Goal: Task Accomplishment & Management: Complete application form

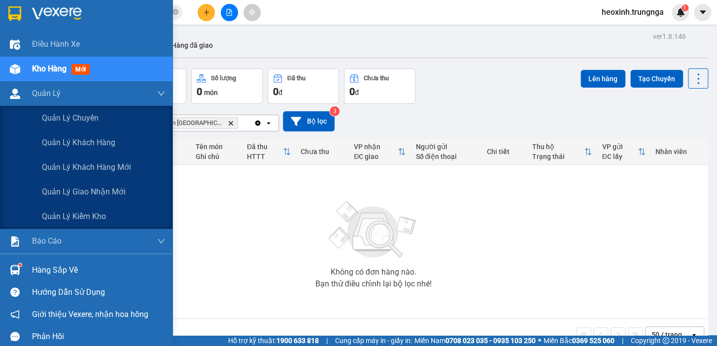
click at [29, 99] on div "Quản Lý" at bounding box center [86, 93] width 172 height 25
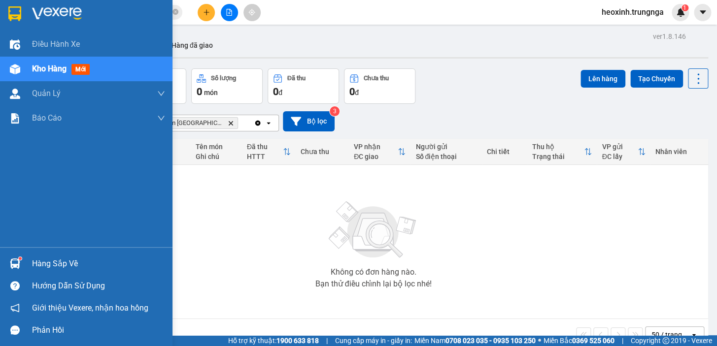
click at [40, 67] on span "Kho hàng" at bounding box center [49, 68] width 34 height 9
click at [54, 45] on span "Điều hành xe" at bounding box center [56, 44] width 49 height 12
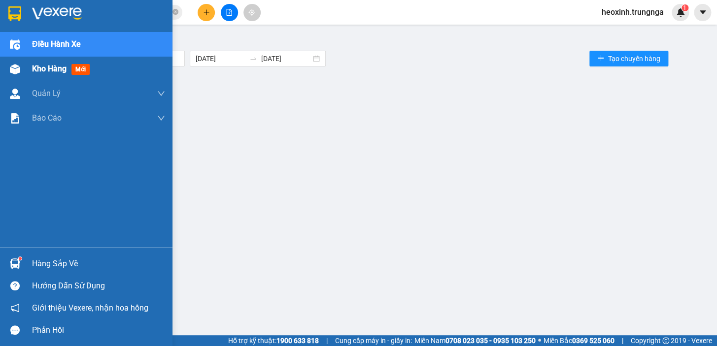
click at [67, 72] on span "Kho hàng" at bounding box center [49, 68] width 34 height 9
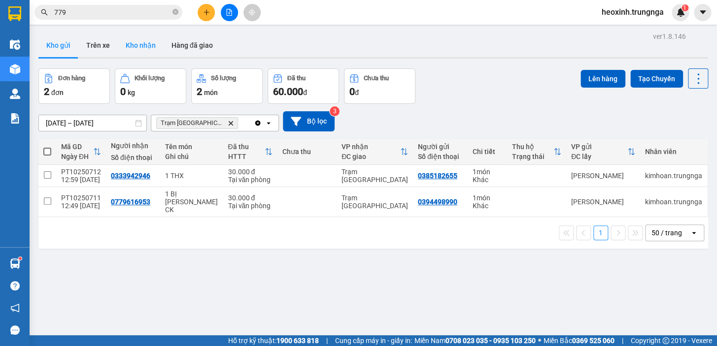
click at [142, 46] on button "Kho nhận" at bounding box center [141, 45] width 46 height 24
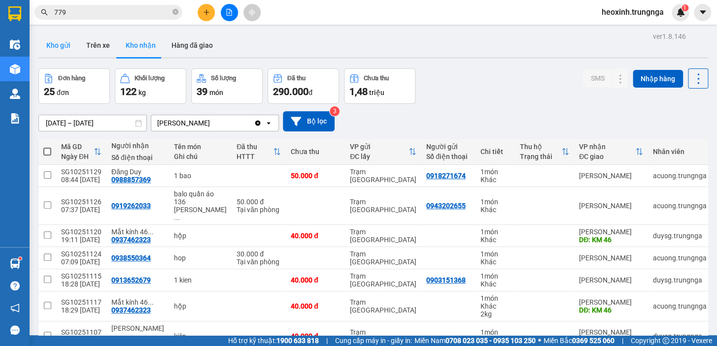
click at [67, 44] on button "Kho gửi" at bounding box center [58, 45] width 40 height 24
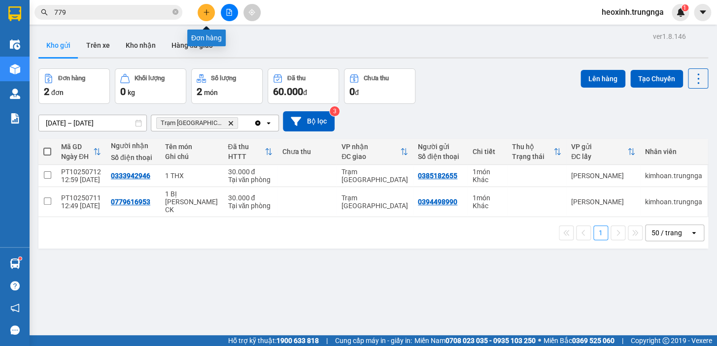
click at [209, 14] on icon "plus" at bounding box center [206, 12] width 7 height 7
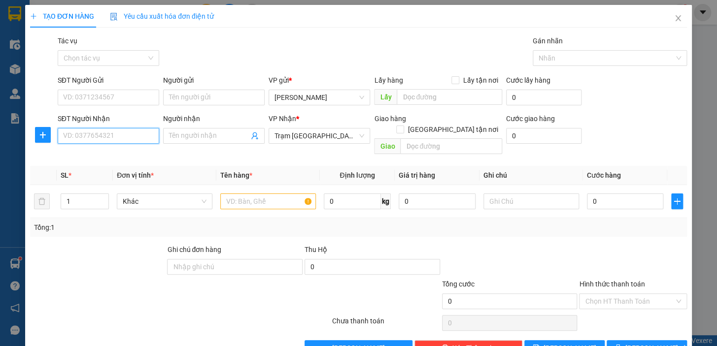
click at [125, 132] on input "SĐT Người Nhận" at bounding box center [108, 136] width 101 height 16
click at [251, 195] on input "text" at bounding box center [268, 202] width 96 height 16
type input "1th tlong"
click at [88, 136] on input "SĐT Người Nhận" at bounding box center [108, 136] width 101 height 16
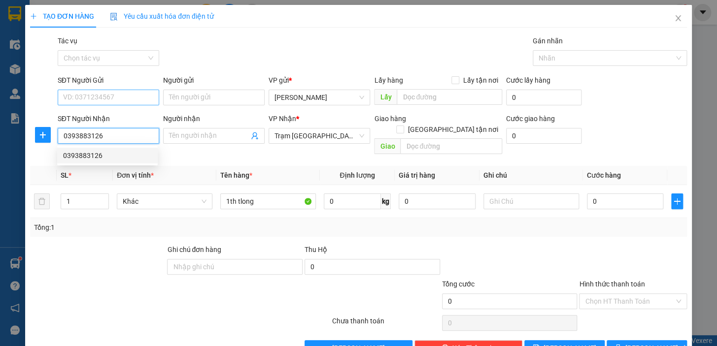
type input "0393883126"
click at [85, 99] on input "SĐT Người Gửi" at bounding box center [108, 98] width 101 height 16
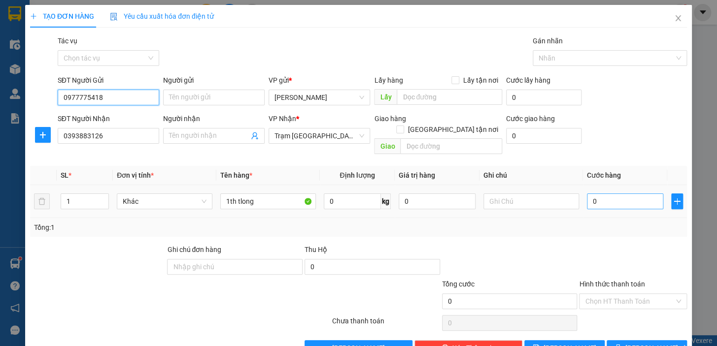
type input "0977775418"
click at [611, 194] on input "0" at bounding box center [625, 202] width 77 height 16
type input "5"
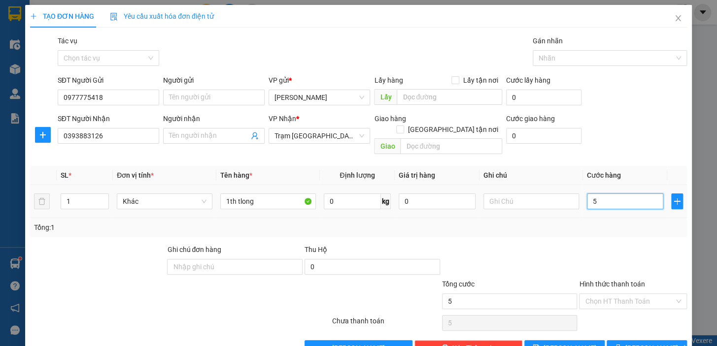
type input "50"
type input "50.000"
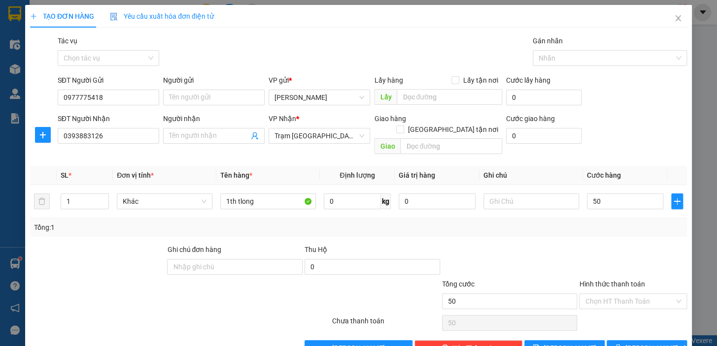
type input "50.000"
drag, startPoint x: 547, startPoint y: 236, endPoint x: 599, endPoint y: 282, distance: 68.8
click at [545, 244] on div at bounding box center [509, 261] width 137 height 34
click at [597, 294] on input "Hình thức thanh toán" at bounding box center [629, 301] width 89 height 15
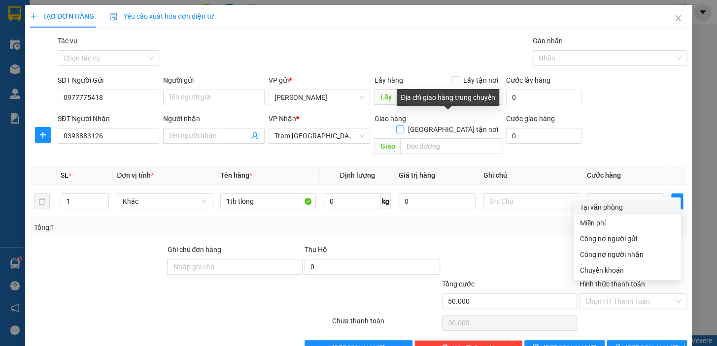
click at [403, 126] on input "[GEOGRAPHIC_DATA] tận nơi" at bounding box center [399, 129] width 7 height 7
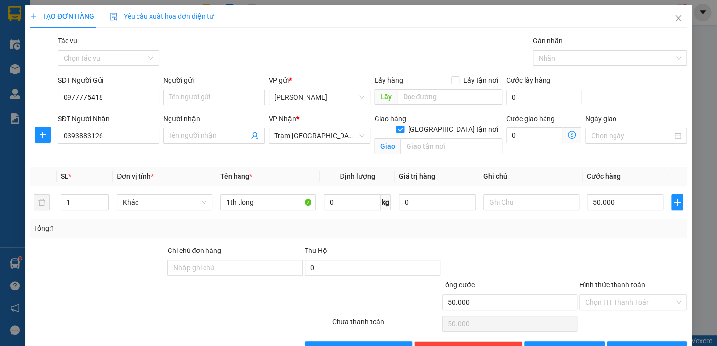
click at [404, 126] on span at bounding box center [400, 130] width 8 height 8
click at [403, 126] on input "[GEOGRAPHIC_DATA] tận nơi" at bounding box center [399, 129] width 7 height 7
checkbox input "false"
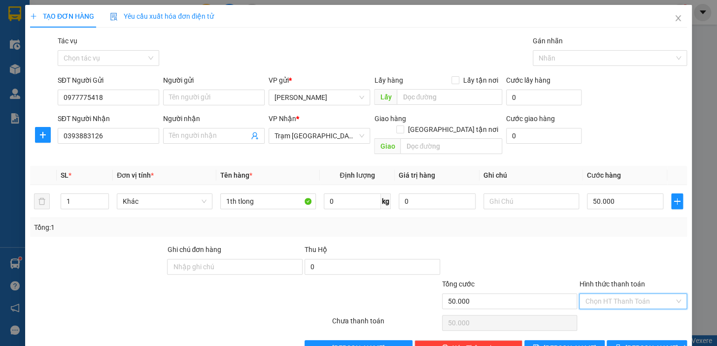
click at [605, 296] on input "Hình thức thanh toán" at bounding box center [629, 301] width 89 height 15
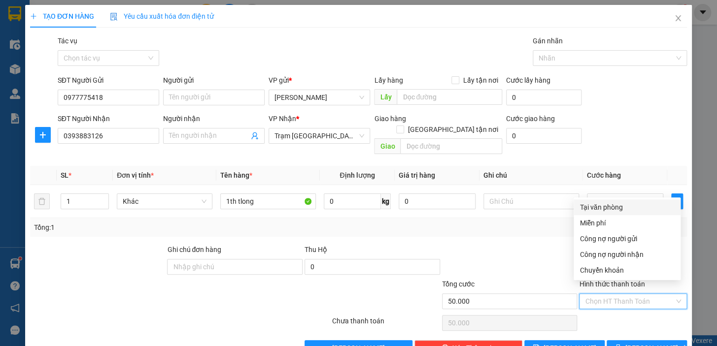
click at [613, 209] on div "Tại văn phòng" at bounding box center [626, 207] width 95 height 11
type input "0"
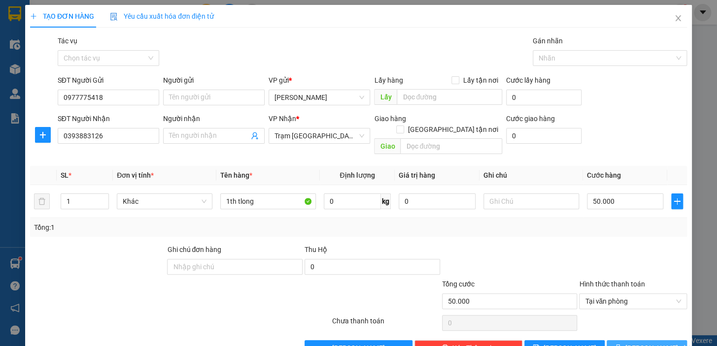
click at [631, 340] on button "[PERSON_NAME] và In" at bounding box center [646, 348] width 80 height 16
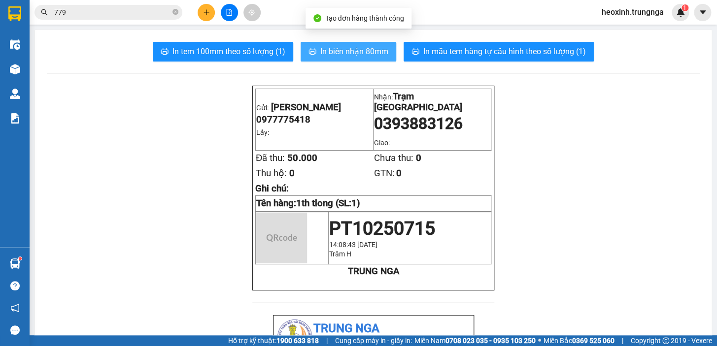
click at [350, 52] on span "In biên nhận 80mm" at bounding box center [354, 51] width 68 height 12
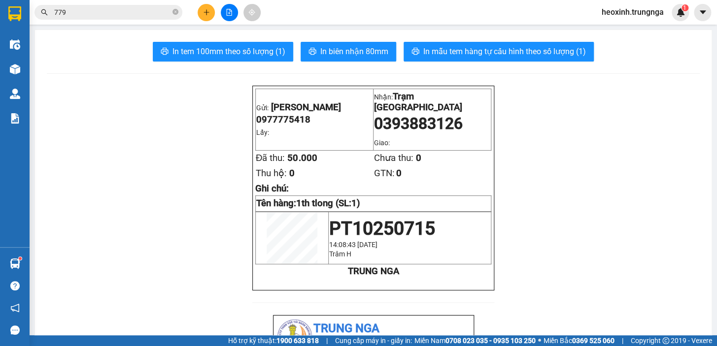
click at [655, 10] on span "heoxinh.trungnga" at bounding box center [633, 12] width 78 height 12
click at [630, 29] on span "Đăng xuất" at bounding box center [636, 30] width 58 height 11
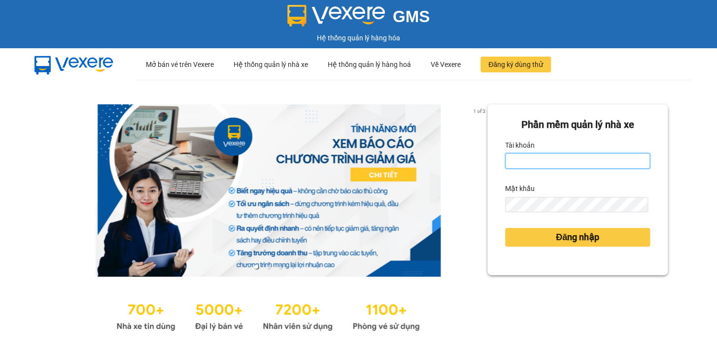
click at [506, 163] on input "Tài khoản" at bounding box center [577, 161] width 145 height 16
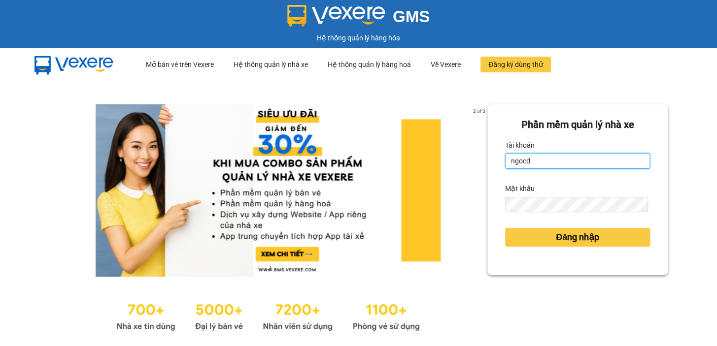
type input "ngocdieu.trungnga"
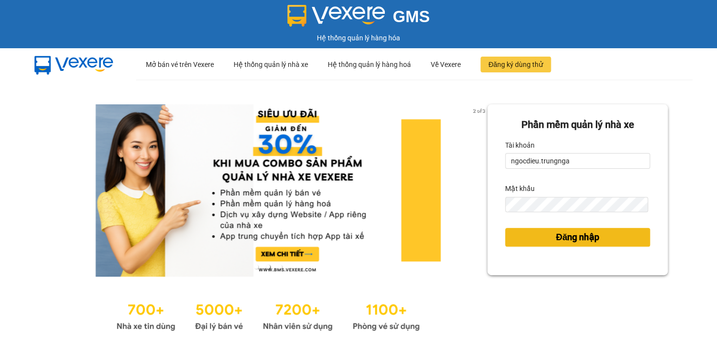
drag, startPoint x: 547, startPoint y: 236, endPoint x: 547, endPoint y: 245, distance: 8.9
click at [547, 238] on button "Đăng nhập" at bounding box center [577, 237] width 145 height 19
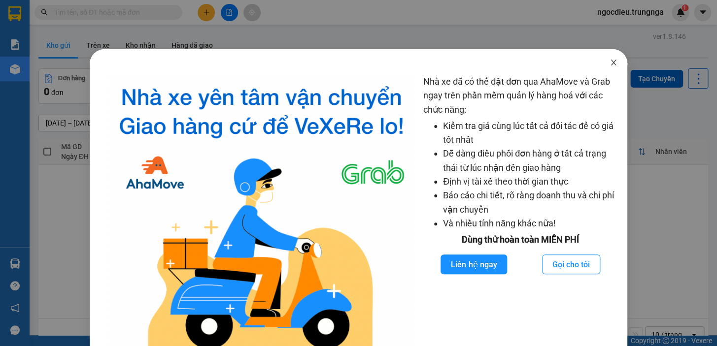
click at [609, 64] on icon "close" at bounding box center [613, 63] width 8 height 8
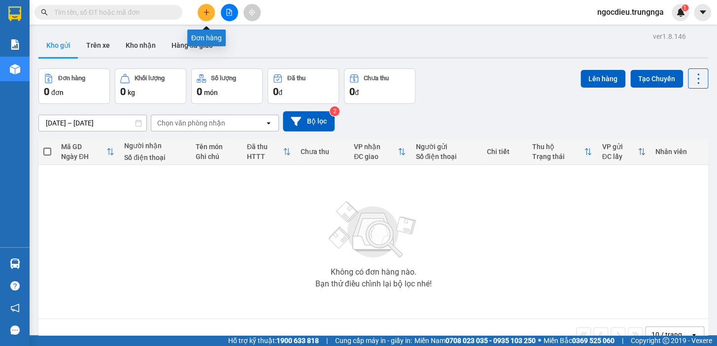
click at [203, 10] on icon "plus" at bounding box center [206, 12] width 7 height 7
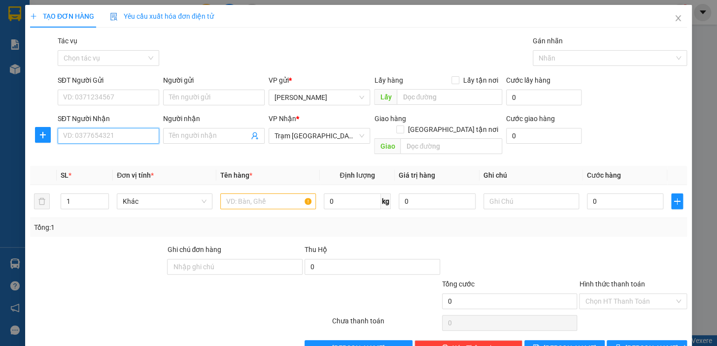
click at [78, 137] on input "SĐT Người Nhận" at bounding box center [108, 136] width 101 height 16
click at [496, 194] on input "text" at bounding box center [531, 202] width 96 height 16
type input "d"
click at [518, 194] on input "text" at bounding box center [531, 202] width 96 height 16
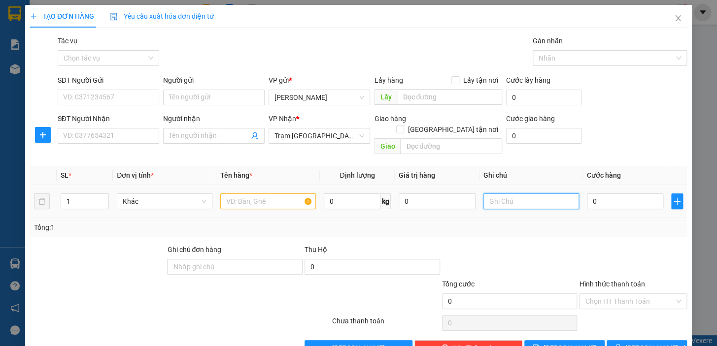
type input "d"
type input "đi 15h30"
click at [64, 138] on input "SĐT Người Nhận" at bounding box center [108, 136] width 101 height 16
type input "0339430212"
click at [74, 99] on input "SĐT Người Gửi" at bounding box center [108, 98] width 101 height 16
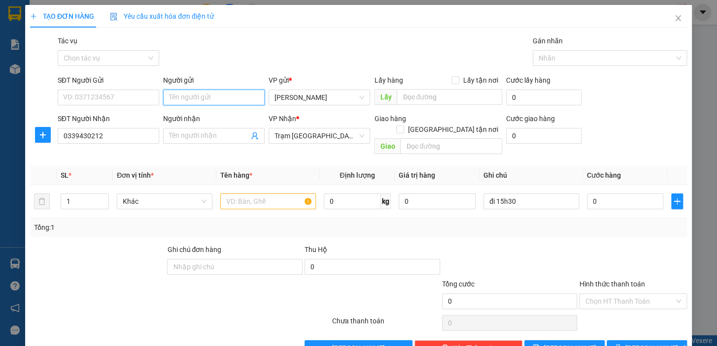
drag, startPoint x: 223, startPoint y: 98, endPoint x: 208, endPoint y: 94, distance: 15.9
click at [223, 98] on input "Người gửi" at bounding box center [213, 98] width 101 height 16
click at [84, 95] on input "SĐT Người Gửi" at bounding box center [108, 98] width 101 height 16
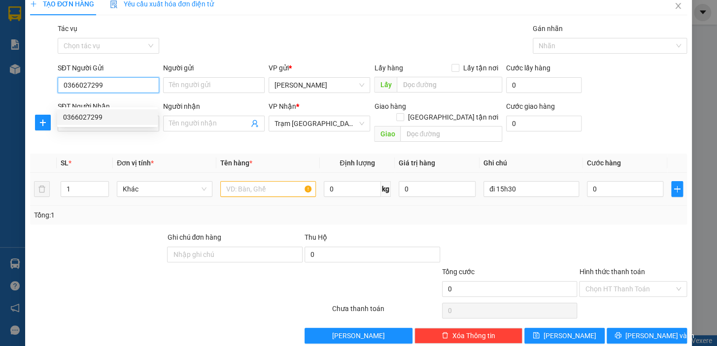
scroll to position [18, 0]
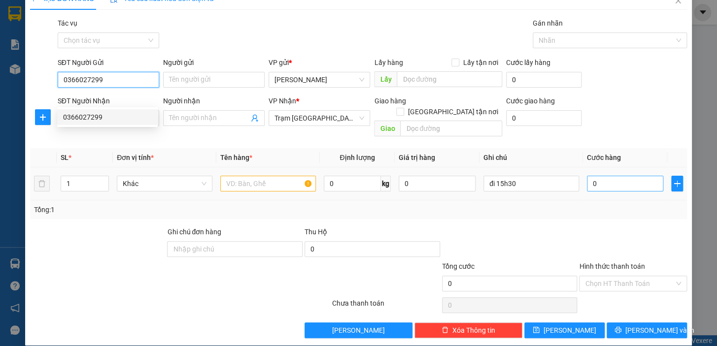
type input "0366027299"
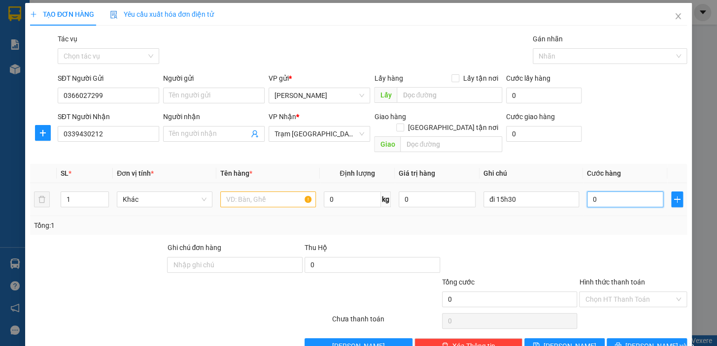
type input "5"
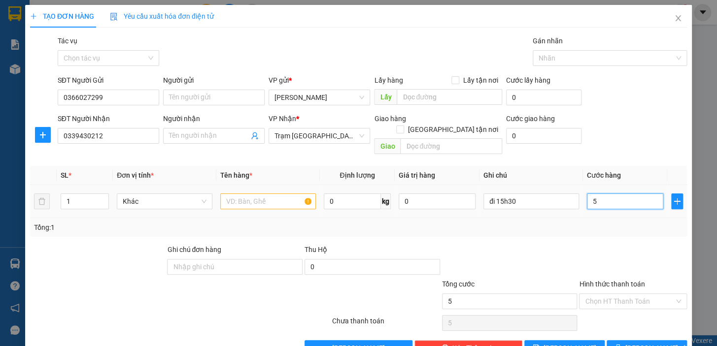
type input "50"
type input "50.000"
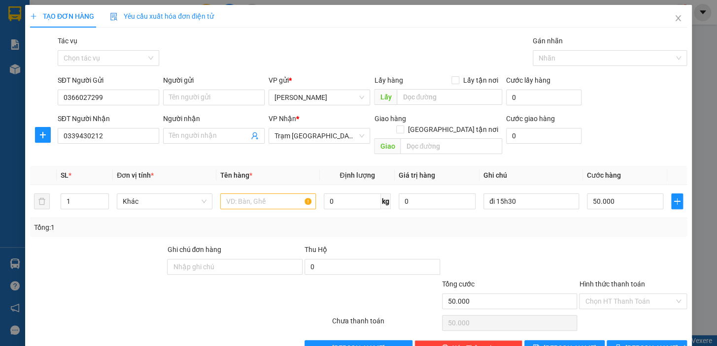
click at [527, 246] on div at bounding box center [509, 261] width 137 height 34
click at [590, 294] on input "Hình thức thanh toán" at bounding box center [629, 301] width 89 height 15
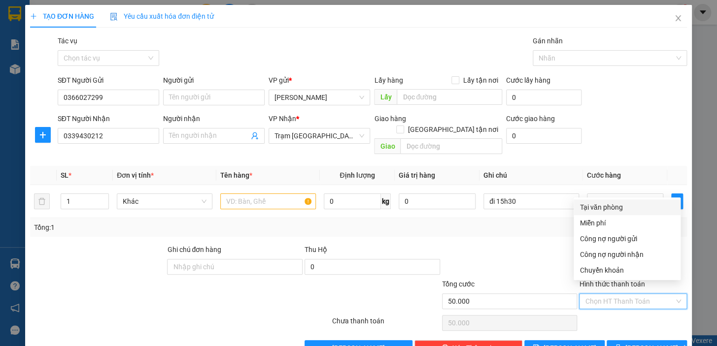
click at [596, 202] on div "Tại văn phòng" at bounding box center [626, 207] width 95 height 11
type input "0"
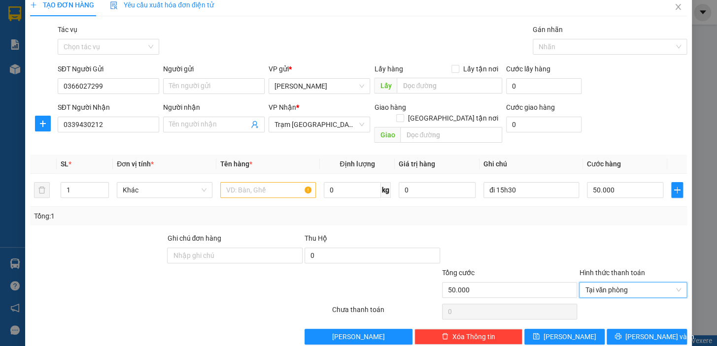
scroll to position [18, 0]
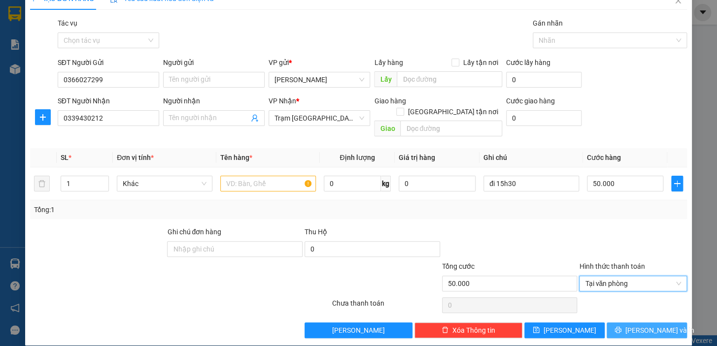
click at [620, 323] on button "[PERSON_NAME] và In" at bounding box center [646, 331] width 80 height 16
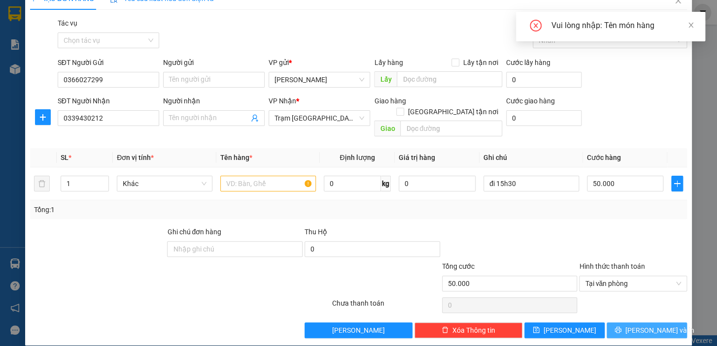
click at [620, 323] on button "[PERSON_NAME] và In" at bounding box center [646, 331] width 80 height 16
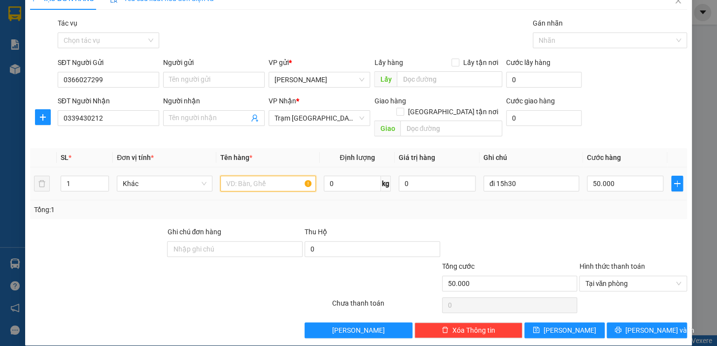
click at [277, 176] on input "text" at bounding box center [268, 184] width 96 height 16
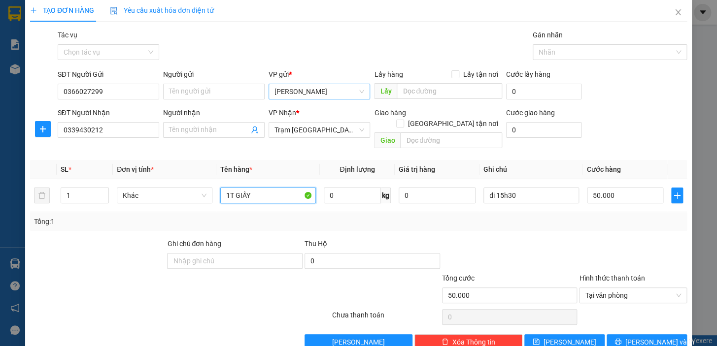
scroll to position [0, 0]
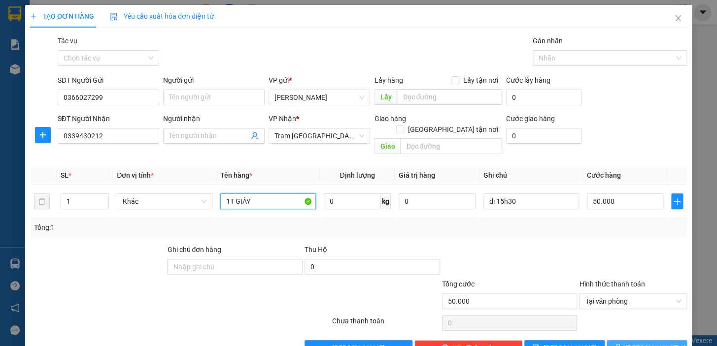
type input "1T GIẤY"
click at [621, 344] on icon "printer" at bounding box center [617, 347] width 7 height 7
click at [622, 343] on icon "loading" at bounding box center [617, 347] width 9 height 9
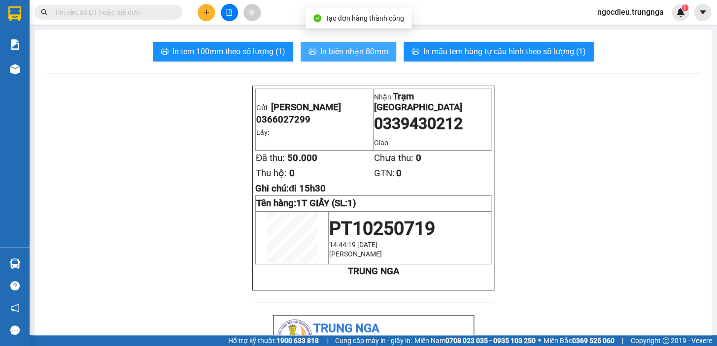
click at [313, 51] on button "In biên nhận 80mm" at bounding box center [349, 52] width 96 height 20
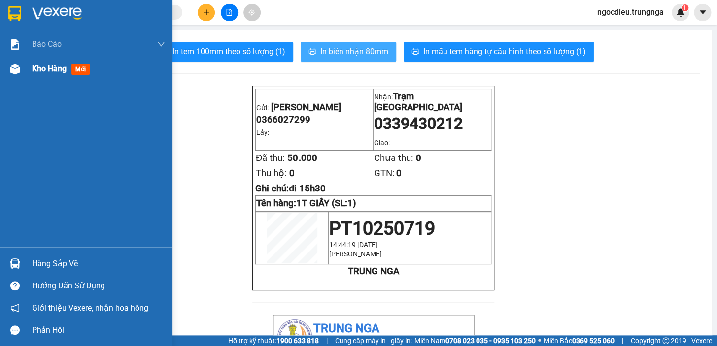
click at [44, 66] on span "Kho hàng" at bounding box center [49, 68] width 34 height 9
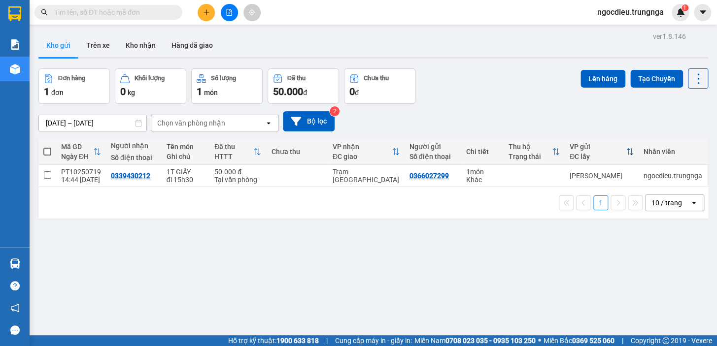
click at [653, 200] on div "10 / trang" at bounding box center [666, 203] width 31 height 10
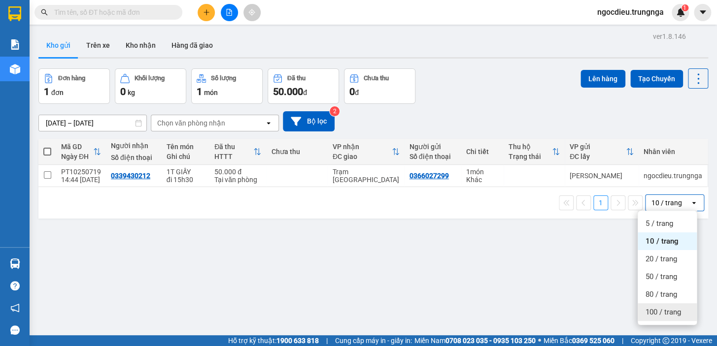
click at [653, 315] on span "100 / trang" at bounding box center [662, 312] width 35 height 10
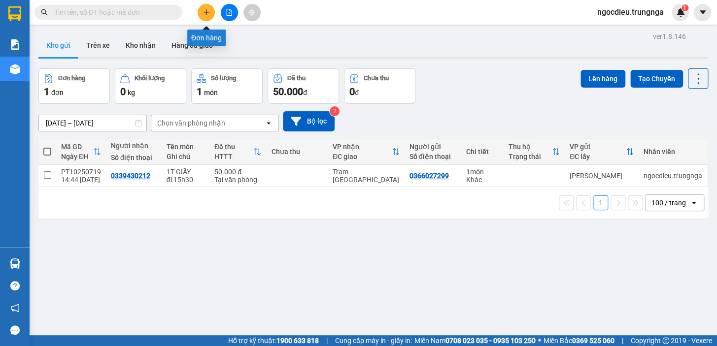
click at [207, 16] on button at bounding box center [206, 12] width 17 height 17
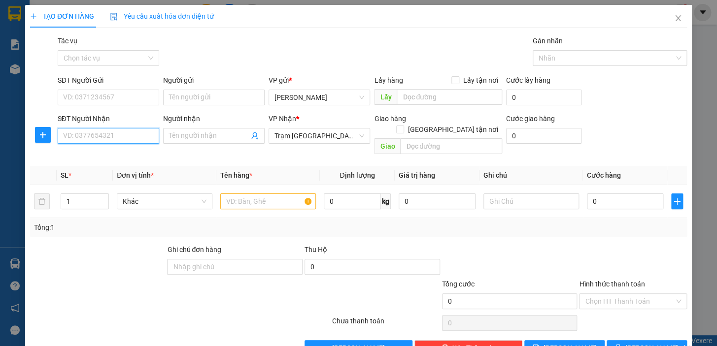
click at [97, 137] on input "SĐT Người Nhận" at bounding box center [108, 136] width 101 height 16
click at [674, 14] on icon "close" at bounding box center [678, 18] width 8 height 8
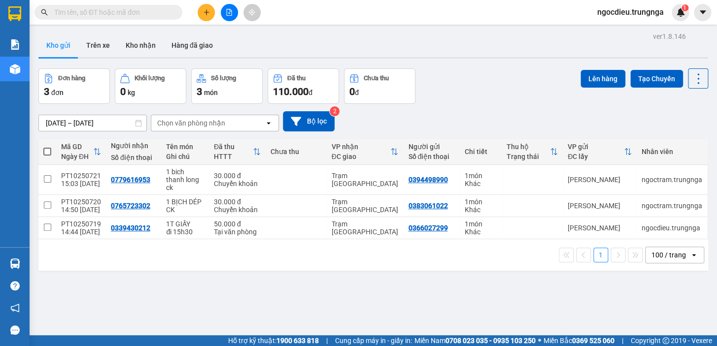
click at [203, 13] on icon "plus" at bounding box center [206, 12] width 7 height 7
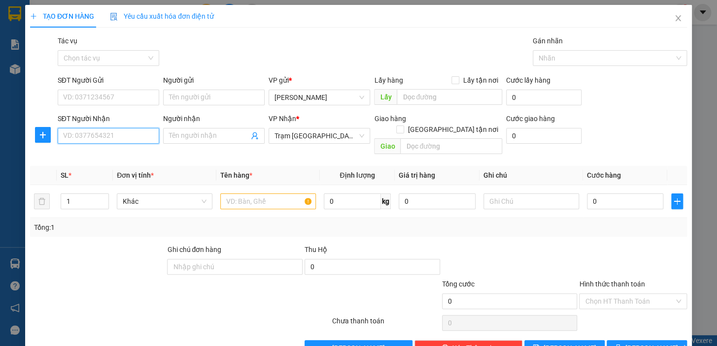
click at [93, 137] on input "SĐT Người Nhận" at bounding box center [108, 136] width 101 height 16
type input "0931895677"
drag, startPoint x: 92, startPoint y: 154, endPoint x: 90, endPoint y: 105, distance: 48.8
click at [92, 153] on div "0931895677" at bounding box center [107, 155] width 89 height 11
checkbox input "true"
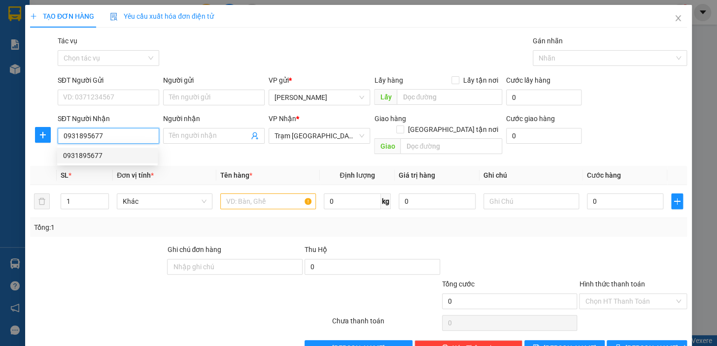
type input "15/24 Phan Huy Ích, P.15, Tân Bình"
type input "100.000"
type input "160.000"
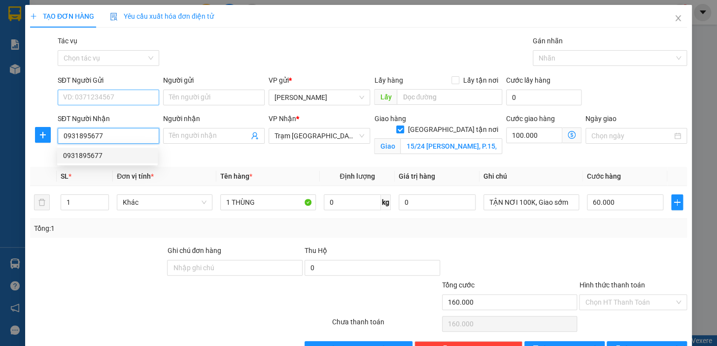
type input "0931895677"
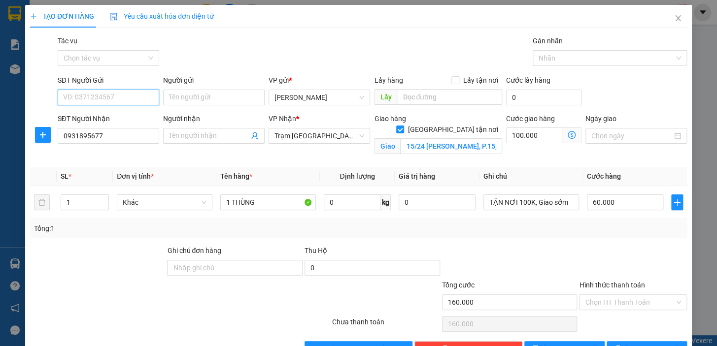
click at [90, 103] on input "SĐT Người Gửi" at bounding box center [108, 98] width 101 height 16
click at [82, 120] on div "0356221249" at bounding box center [107, 117] width 89 height 11
type input "0356221249"
click at [177, 137] on input "Người nhận" at bounding box center [209, 136] width 80 height 11
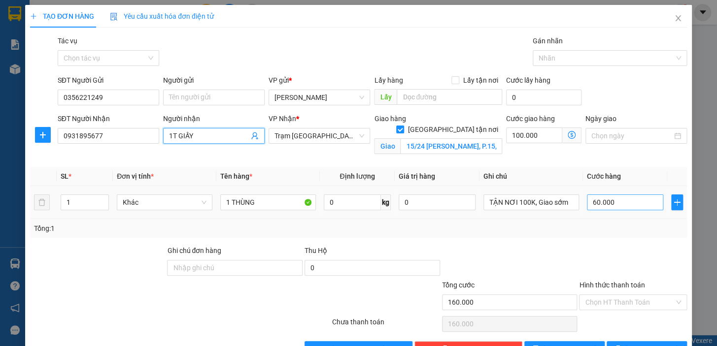
type input "1T GIẤY"
type input "0"
type input "100.000"
type input "TẬN NƠI 100K, Giao 40sớm"
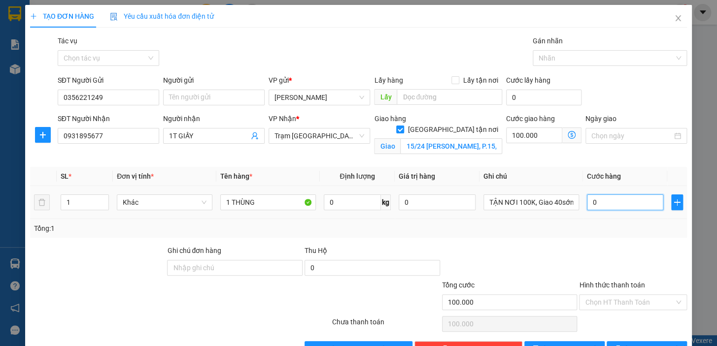
type input "100.004"
type input "4"
type input "100.040"
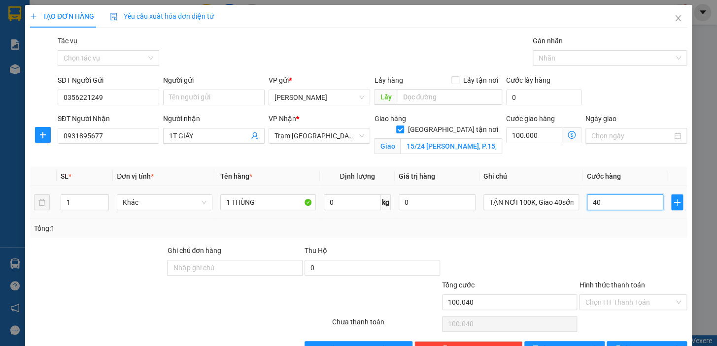
type input "40"
type input "140.000"
type input "40.000"
click at [576, 217] on tr "1 Khác 1 THÙNG 0 kg 0 TẬN NƠI 100K, Giao 40sớm 40.000" at bounding box center [358, 202] width 657 height 33
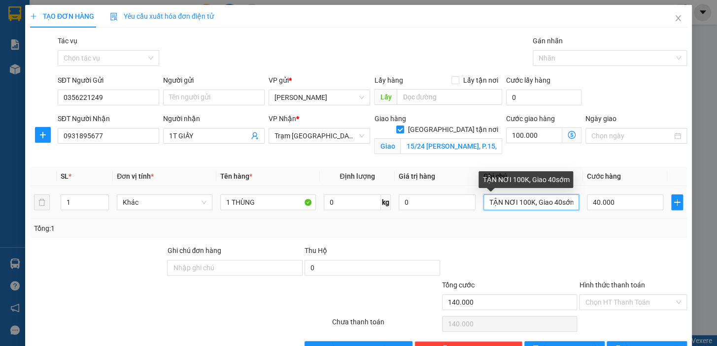
scroll to position [0, 1]
drag, startPoint x: 534, startPoint y: 204, endPoint x: 580, endPoint y: 206, distance: 46.3
click at [581, 206] on tr "1 Khác 1 THÙNG 0 kg 0 TẬN NƠI 100K, Giao 40sớm 40.000" at bounding box center [358, 202] width 657 height 33
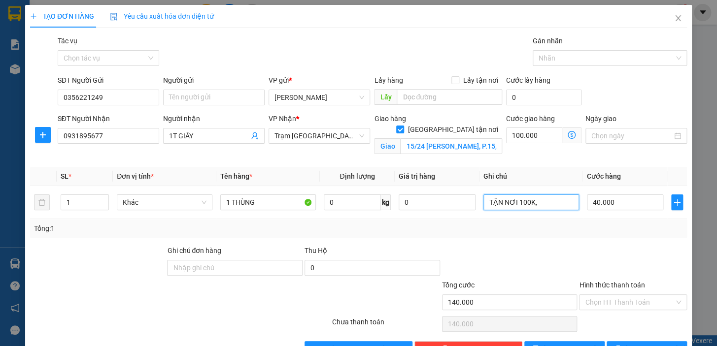
scroll to position [0, 0]
click at [614, 205] on input "40.000" at bounding box center [625, 203] width 77 height 16
click at [540, 204] on input "TẬN NƠI 100K," at bounding box center [531, 203] width 96 height 16
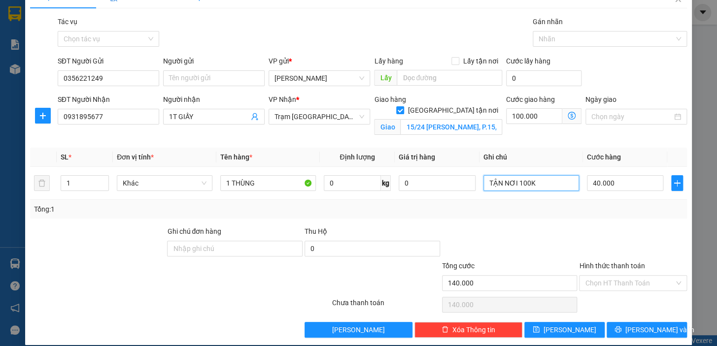
scroll to position [30, 0]
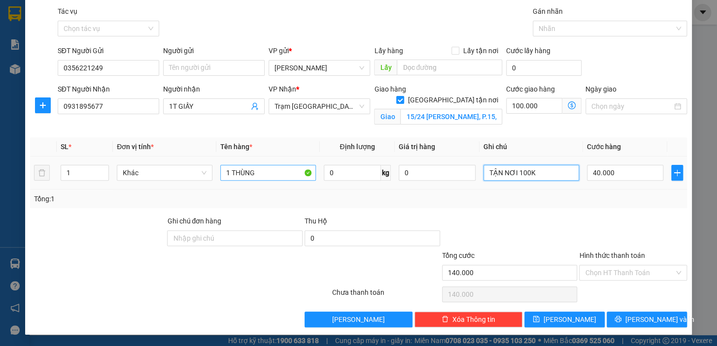
type input "TẬN NƠI 100K"
drag, startPoint x: 263, startPoint y: 174, endPoint x: 223, endPoint y: 174, distance: 40.4
click at [223, 174] on input "1 THÙNG" at bounding box center [268, 173] width 96 height 16
type input "1 THÙNG QUẦN ÁO"
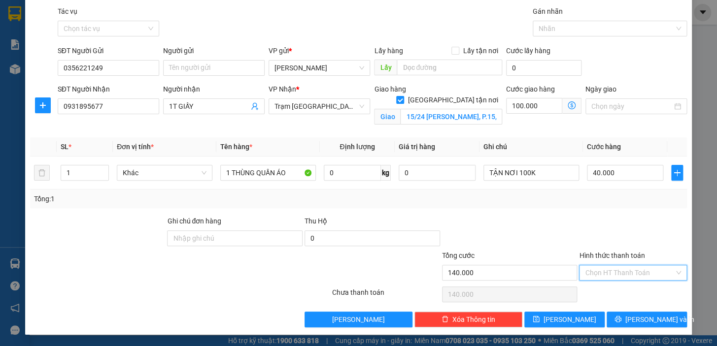
click at [616, 275] on input "Hình thức thanh toán" at bounding box center [629, 273] width 89 height 15
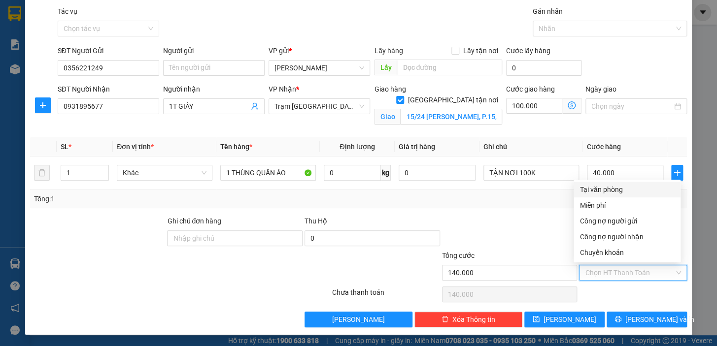
click at [604, 185] on div "Tại văn phòng" at bounding box center [626, 189] width 95 height 11
type input "0"
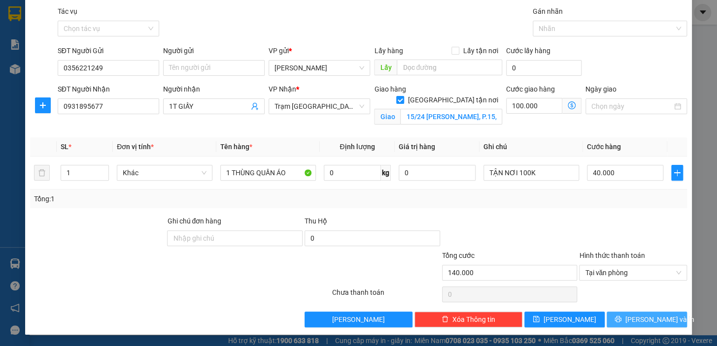
click at [630, 316] on button "[PERSON_NAME] và In" at bounding box center [646, 320] width 80 height 16
click at [625, 316] on span "loading" at bounding box center [619, 319] width 11 height 7
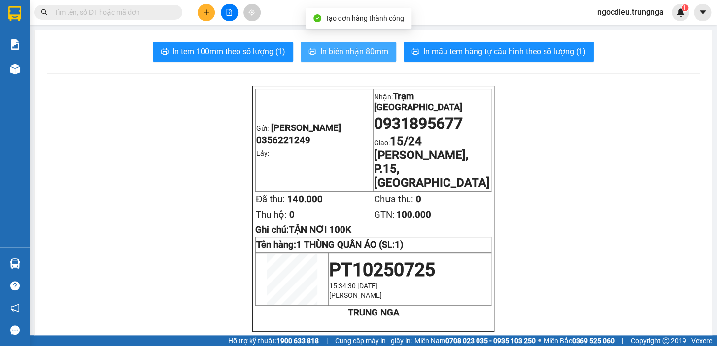
click at [361, 51] on span "In biên nhận 80mm" at bounding box center [354, 51] width 68 height 12
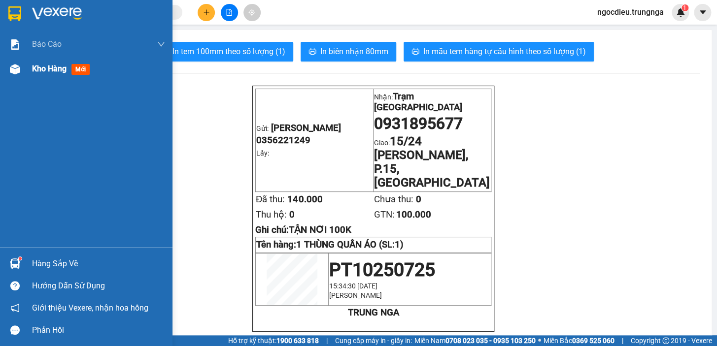
click at [49, 69] on span "Kho hàng" at bounding box center [49, 68] width 34 height 9
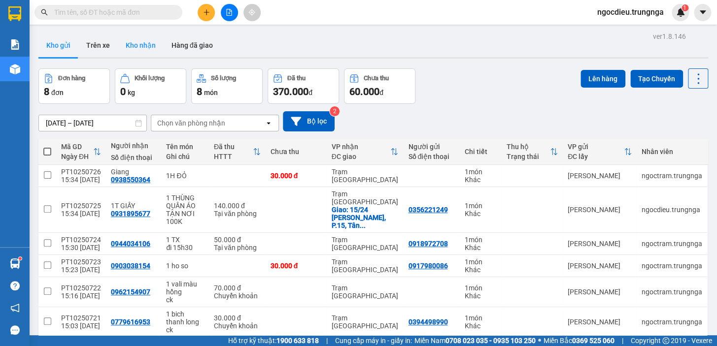
click at [146, 49] on button "Kho nhận" at bounding box center [141, 45] width 46 height 24
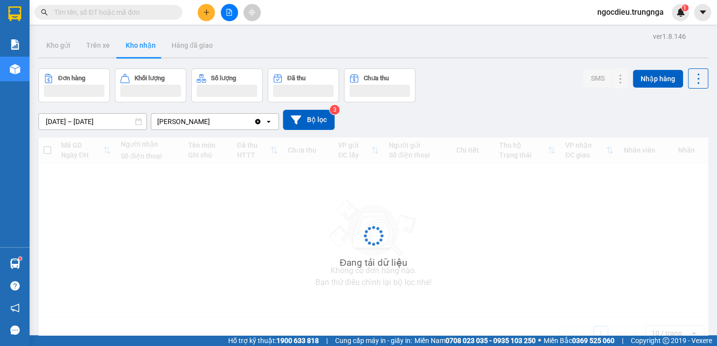
click at [103, 11] on input "text" at bounding box center [112, 12] width 116 height 11
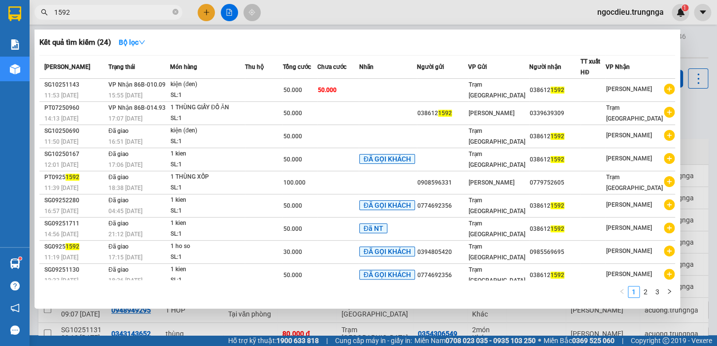
type input "1592"
click at [176, 12] on icon "close-circle" at bounding box center [175, 12] width 6 height 6
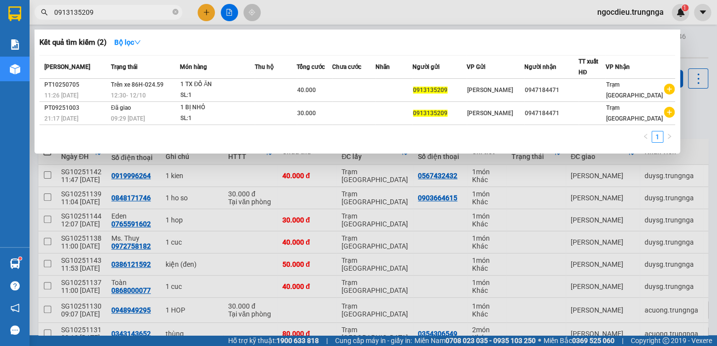
type input "0913135209"
click at [176, 14] on icon "close-circle" at bounding box center [175, 12] width 6 height 6
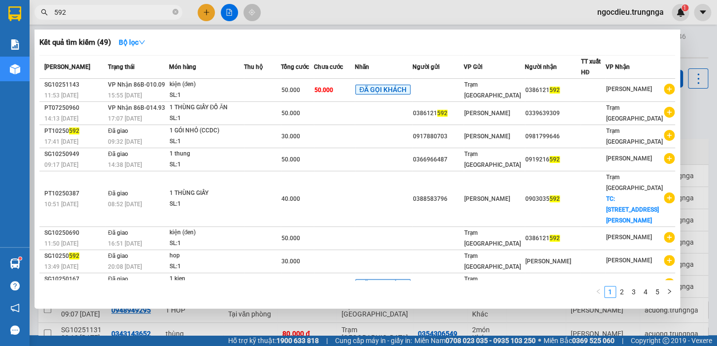
type input "592"
drag, startPoint x: 173, startPoint y: 9, endPoint x: 154, endPoint y: -1, distance: 22.0
click at [154, 0] on html "Kết quả tìm kiếm ( 49 ) Bộ lọc Mã ĐH Trạng thái Món hàng Thu hộ Tổng cước Chưa …" at bounding box center [358, 173] width 717 height 346
